Goal: Download file/media

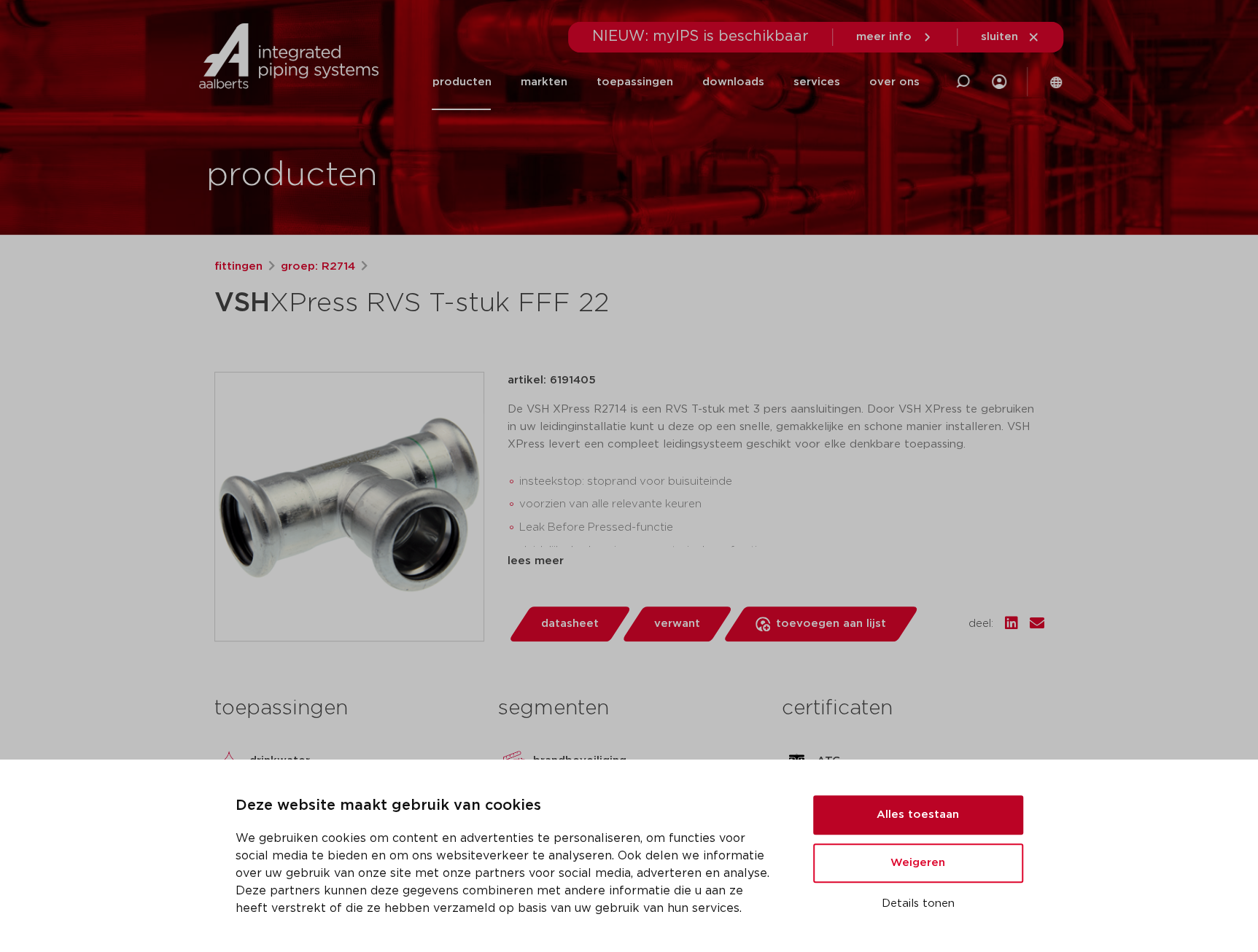
click at [903, 818] on button "Alles toestaan" at bounding box center [918, 815] width 210 height 39
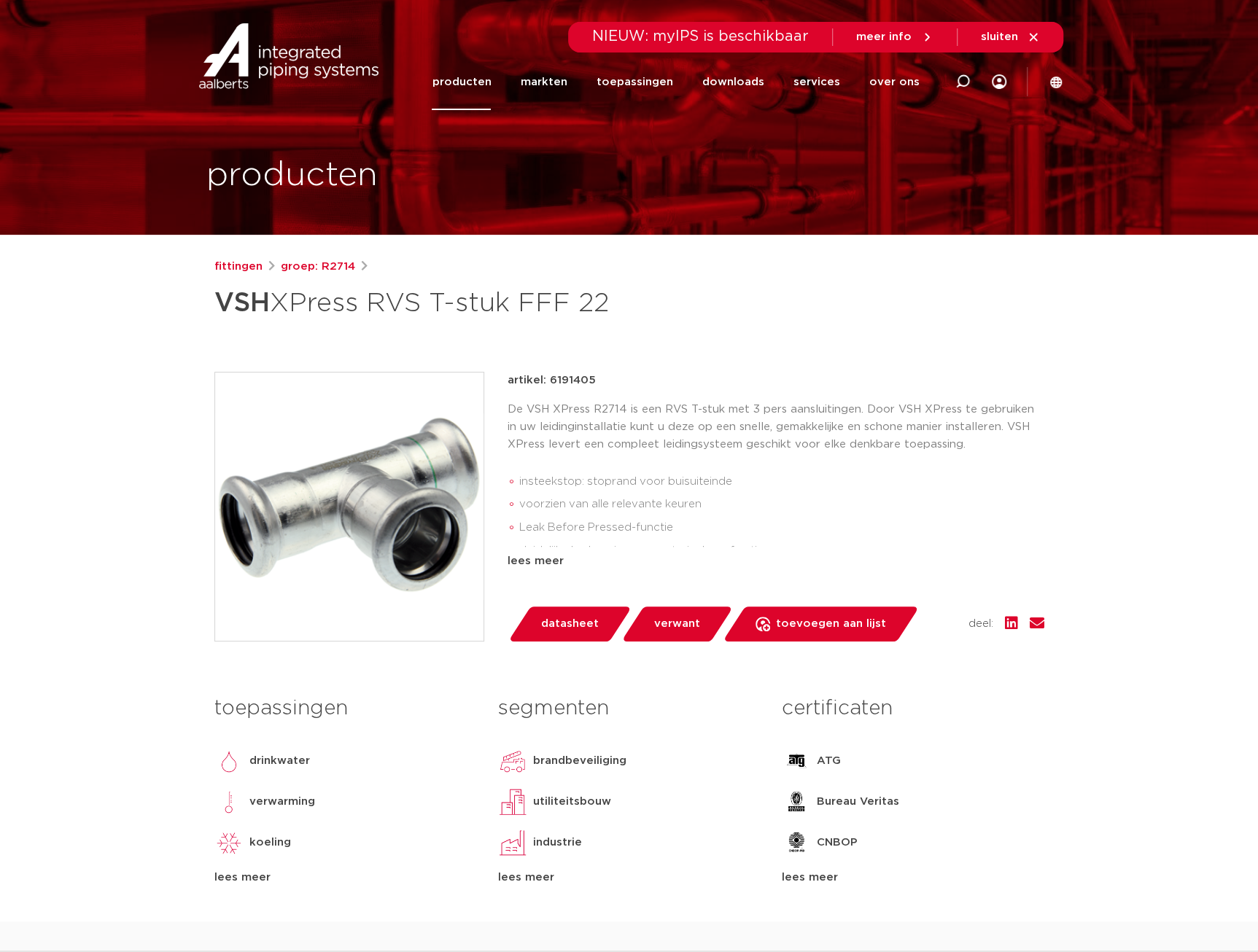
click at [553, 614] on span "datasheet" at bounding box center [570, 624] width 58 height 24
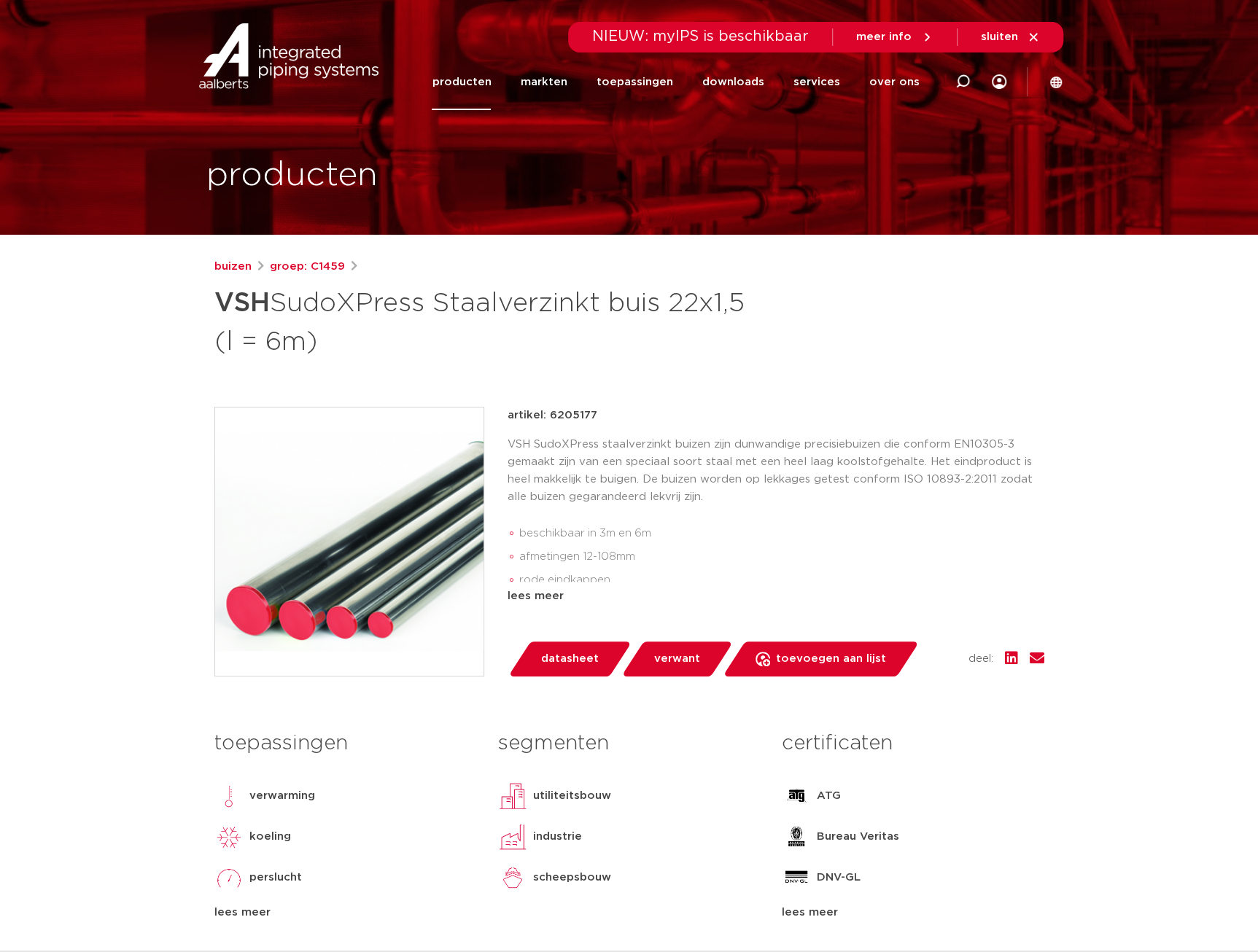
click at [586, 660] on span "datasheet" at bounding box center [570, 660] width 58 height 24
